Goal: Information Seeking & Learning: Learn about a topic

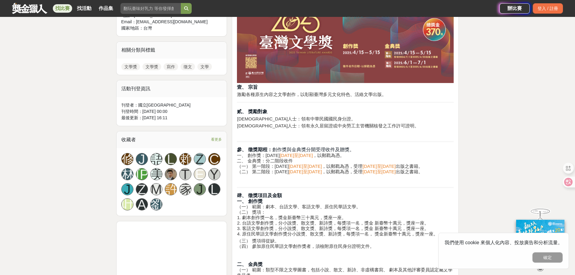
scroll to position [272, 0]
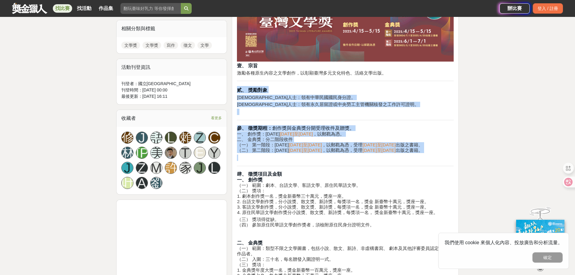
drag, startPoint x: 238, startPoint y: 93, endPoint x: 432, endPoint y: 162, distance: 206.1
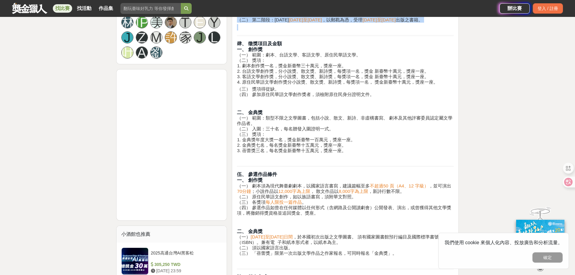
scroll to position [392, 0]
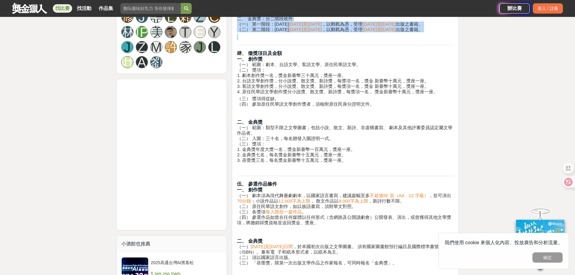
drag, startPoint x: 247, startPoint y: 78, endPoint x: 441, endPoint y: 98, distance: 195.1
click at [441, 94] on h4 "肆、 徵獎項目及金額 一、 創作獎 （一） 範圍：劇本、台語文學、客語文學、原住民華語文學。 （二） 獎項： 1. 劇本創作獎一名，獎金新臺幣三十萬元，獎座一…" at bounding box center [345, 72] width 217 height 44
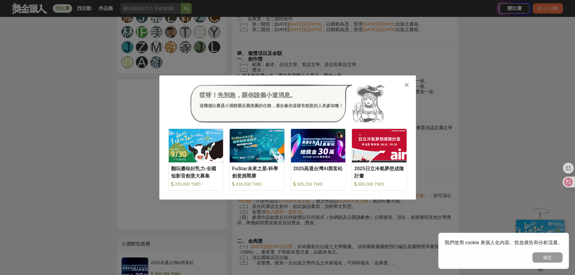
click at [30, 83] on div "哎呀！先別急，跟你說個小道消息。 這幾個比賽是小酒館最近最推薦的任務，適合像你這樣有創意的人來參加噢！ 收藏 翻玩臺味好乳力-全國短影音創意大募集 200,0…" at bounding box center [287, 137] width 575 height 275
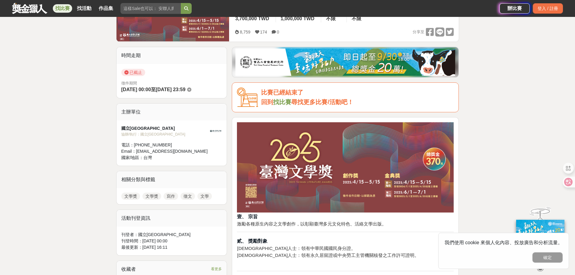
scroll to position [0, 0]
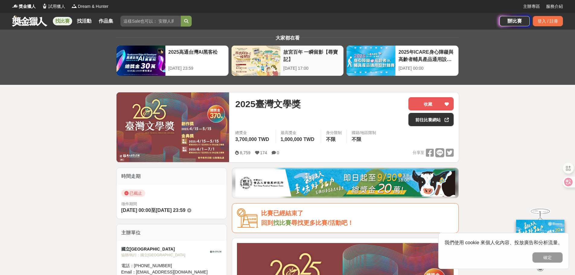
click at [299, 52] on div "故宮百年 一瞬留影【尋寶記】" at bounding box center [311, 56] width 57 height 14
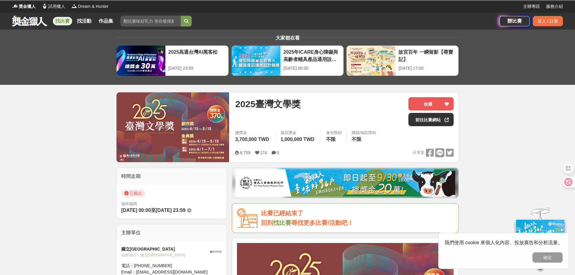
click at [438, 62] on div "故宮百年 一瞬留影【尋寶記】 [DATE] 17:00" at bounding box center [426, 61] width 63 height 30
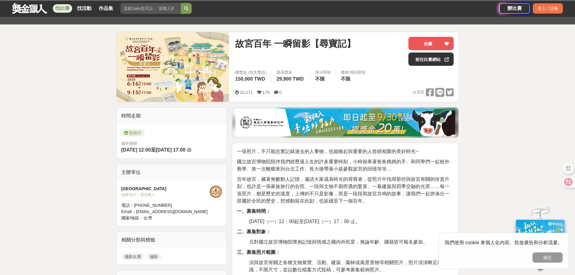
scroll to position [121, 0]
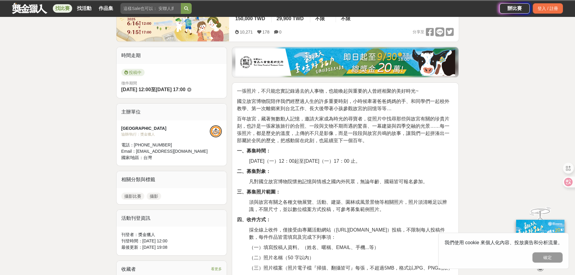
click at [364, 58] on img at bounding box center [345, 62] width 220 height 27
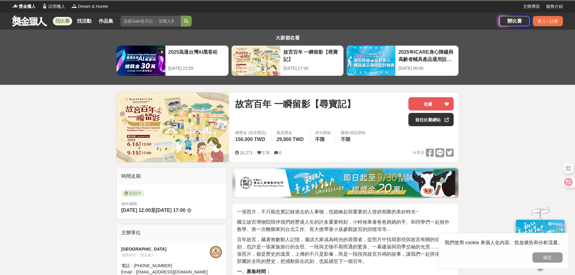
click at [356, 178] on img at bounding box center [345, 182] width 220 height 27
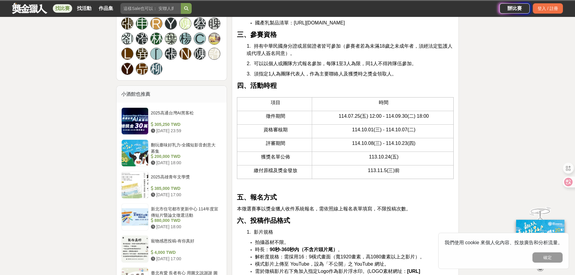
scroll to position [543, 0]
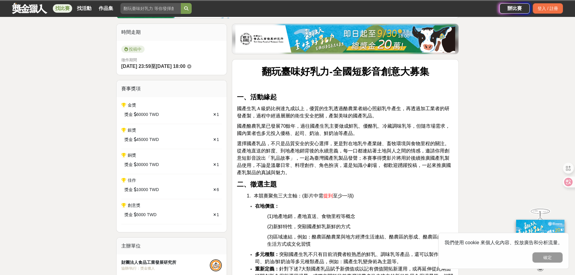
scroll to position [121, 0]
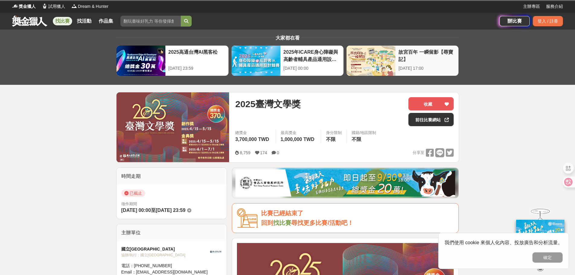
click at [373, 60] on div at bounding box center [371, 61] width 49 height 30
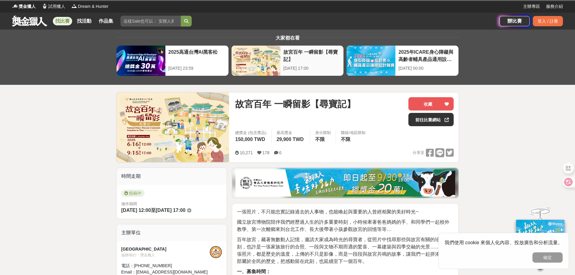
click at [317, 59] on div "故宮百年 一瞬留影【尋寶記】" at bounding box center [311, 56] width 57 height 14
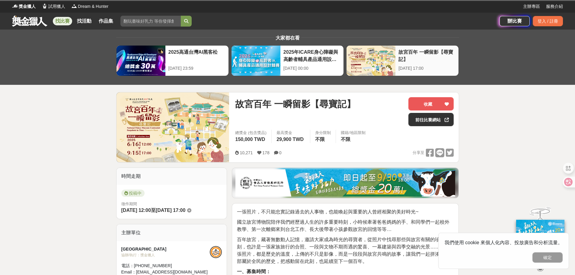
click at [400, 69] on div "[DATE] 17:00" at bounding box center [427, 68] width 57 height 6
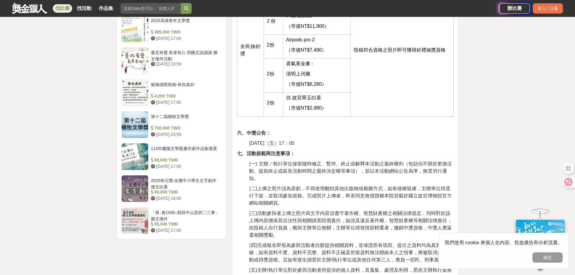
scroll to position [634, 0]
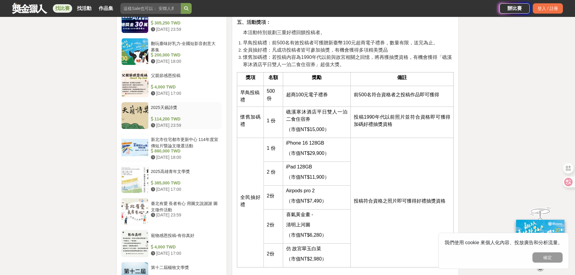
click at [173, 107] on div "2025天籟詩獎" at bounding box center [185, 109] width 69 height 11
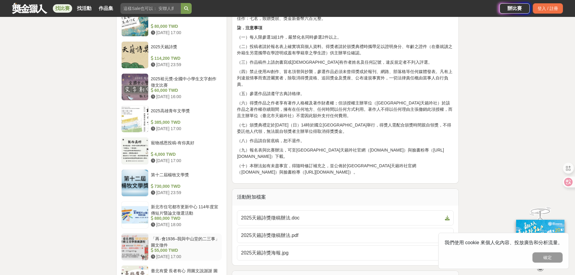
scroll to position [633, 0]
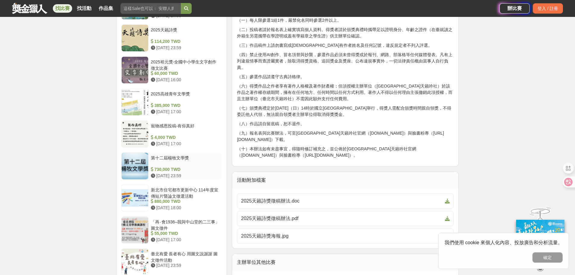
click at [143, 162] on div at bounding box center [135, 166] width 27 height 27
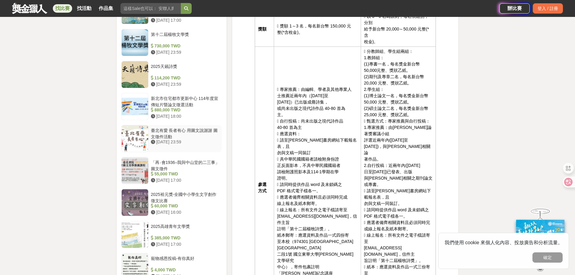
scroll to position [662, 0]
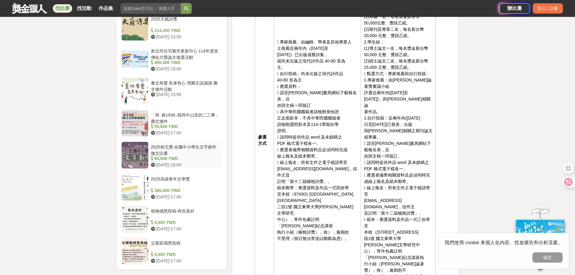
click at [142, 142] on div at bounding box center [135, 155] width 27 height 27
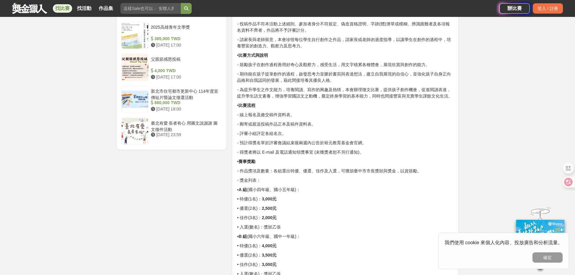
scroll to position [723, 0]
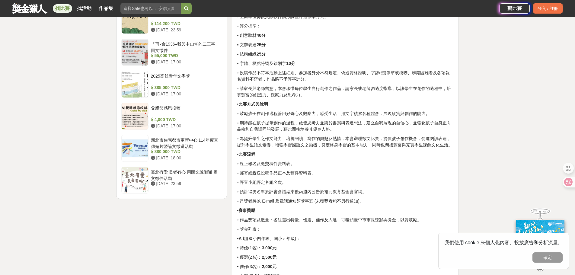
click at [58, 4] on link "找比賽" at bounding box center [62, 8] width 19 height 8
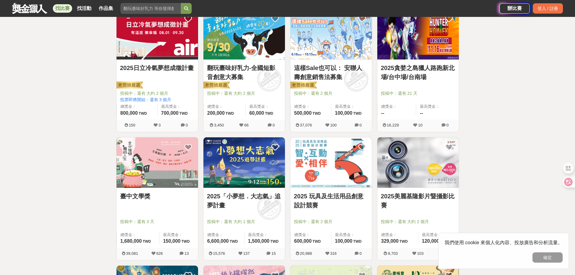
scroll to position [281, 0]
